Goal: Ask a question: Seek information or help from site administrators or community

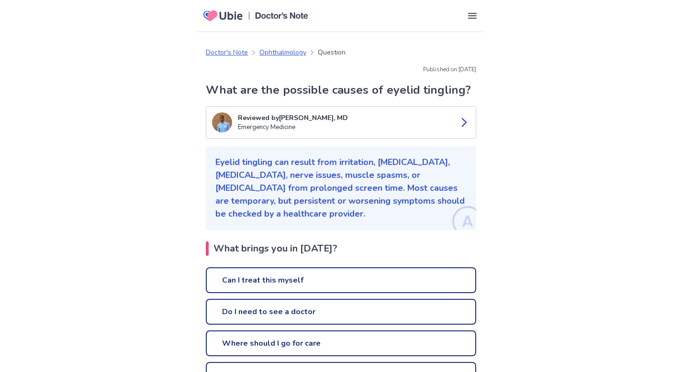
click at [284, 289] on link "Can I treat this myself" at bounding box center [341, 280] width 270 height 26
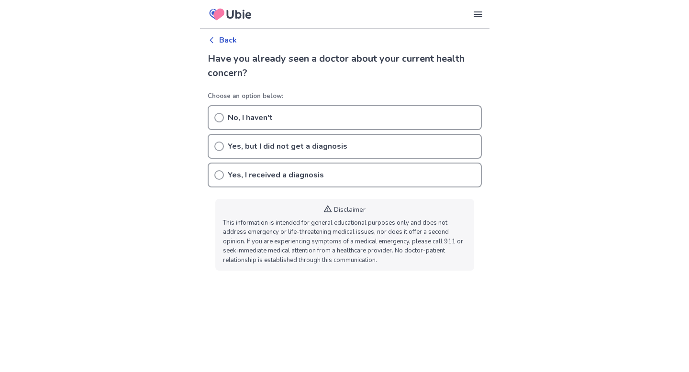
click at [222, 117] on icon at bounding box center [219, 118] width 10 height 10
